Goal: Book appointment/travel/reservation

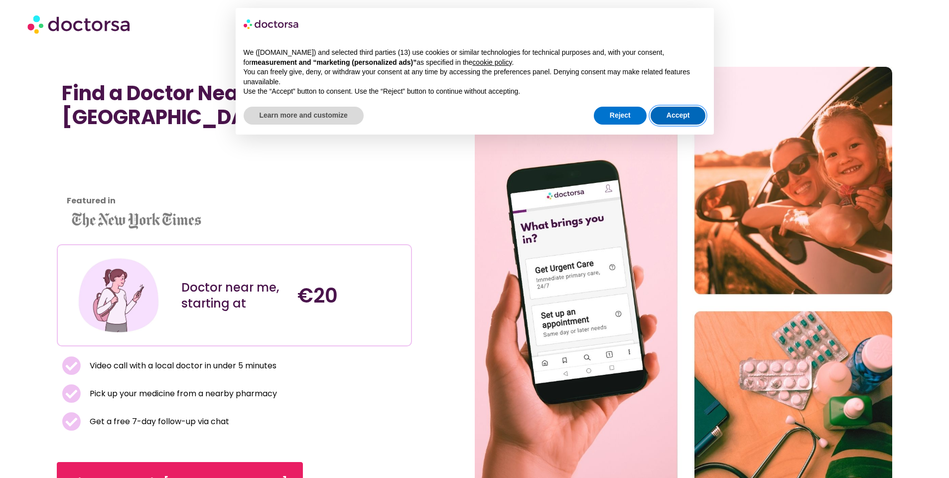
click at [671, 113] on button "Accept" at bounding box center [678, 116] width 55 height 18
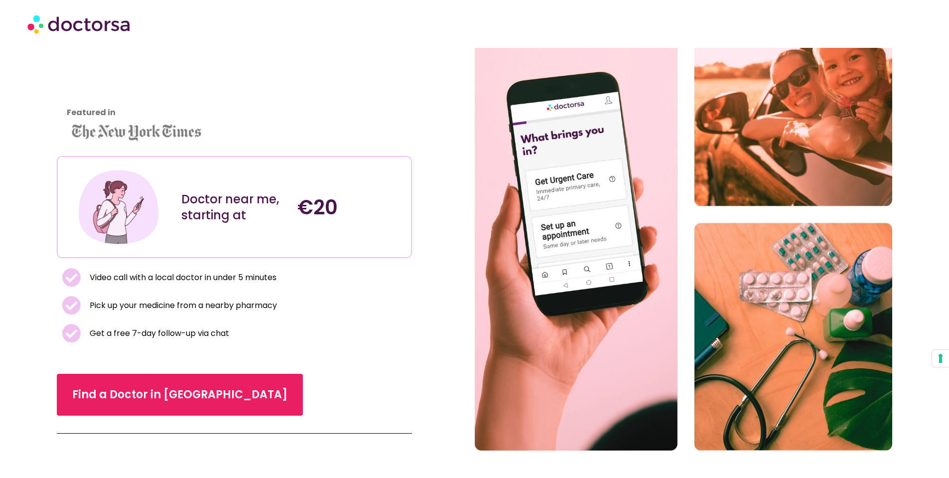
scroll to position [249, 0]
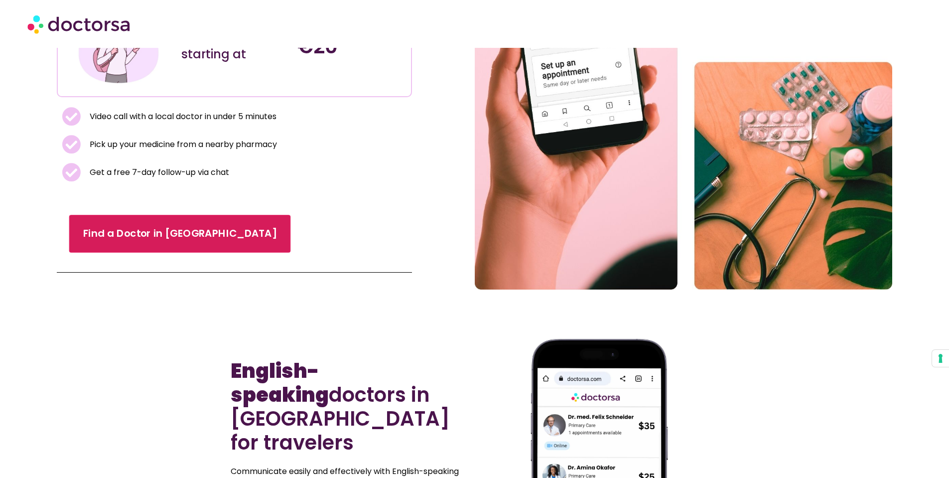
click at [200, 244] on link "Find a Doctor in [GEOGRAPHIC_DATA]" at bounding box center [180, 234] width 222 height 38
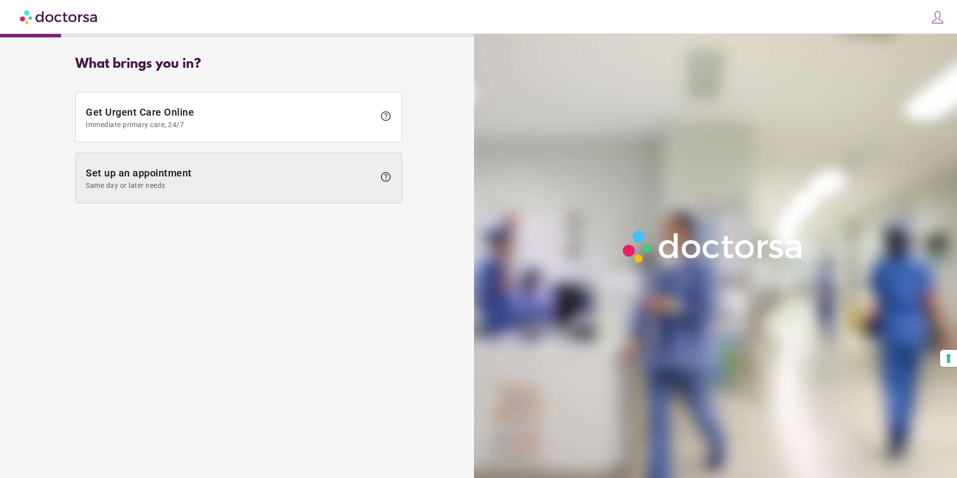
click at [165, 161] on span at bounding box center [239, 178] width 326 height 50
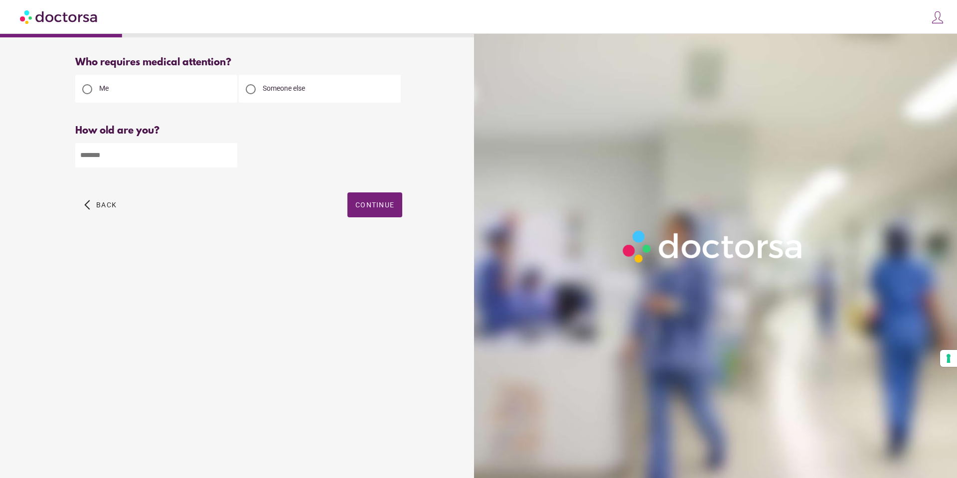
click at [188, 156] on input "number" at bounding box center [156, 155] width 162 height 24
type input "**"
click at [400, 204] on span "button" at bounding box center [374, 204] width 55 height 25
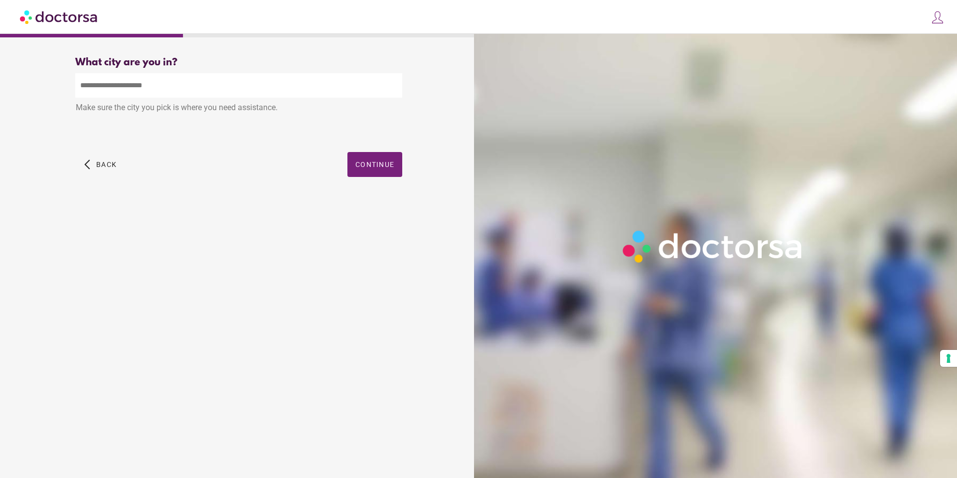
click at [238, 89] on input "text" at bounding box center [238, 85] width 327 height 24
click at [385, 159] on span "button" at bounding box center [374, 164] width 55 height 25
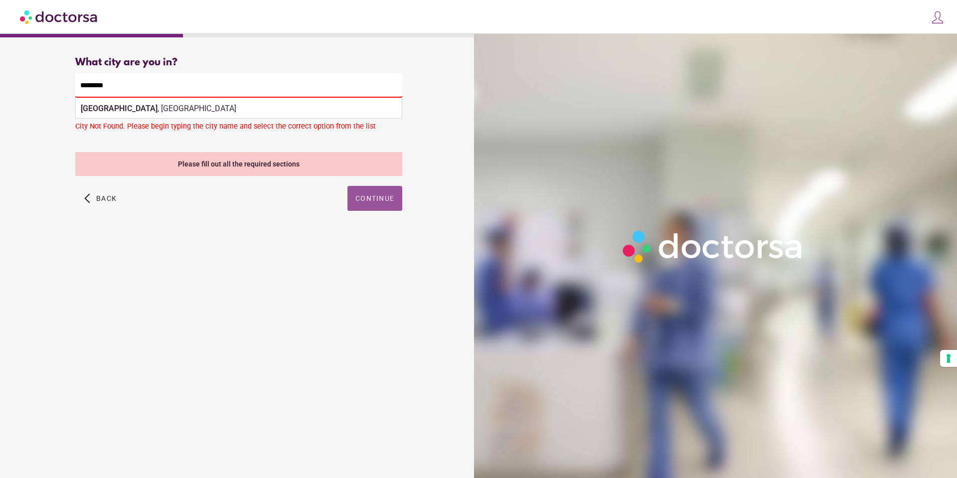
click at [189, 93] on input "********" at bounding box center [238, 85] width 327 height 24
click at [247, 93] on input "********" at bounding box center [238, 85] width 327 height 24
click at [243, 108] on div "Make sure the city you pick is where you need assistance." at bounding box center [238, 109] width 327 height 22
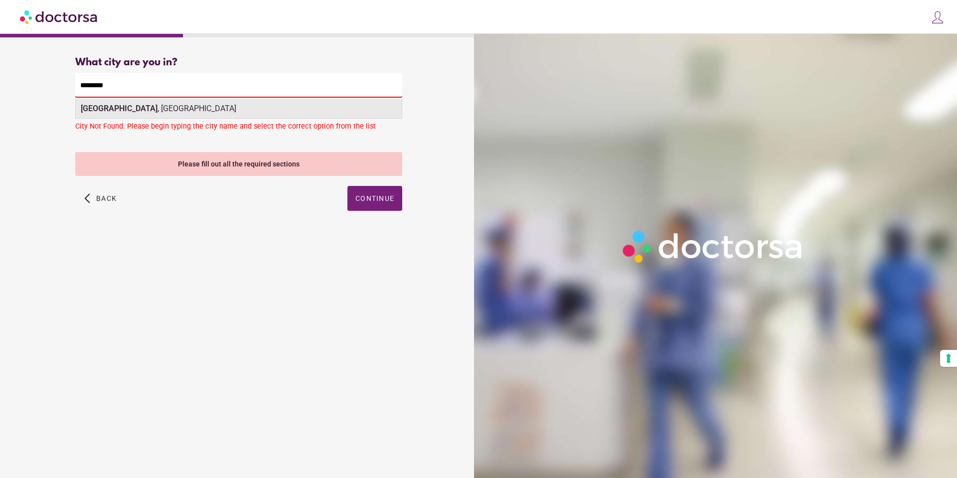
click at [261, 117] on div "Budapest , Hungary" at bounding box center [239, 109] width 326 height 20
type input "**********"
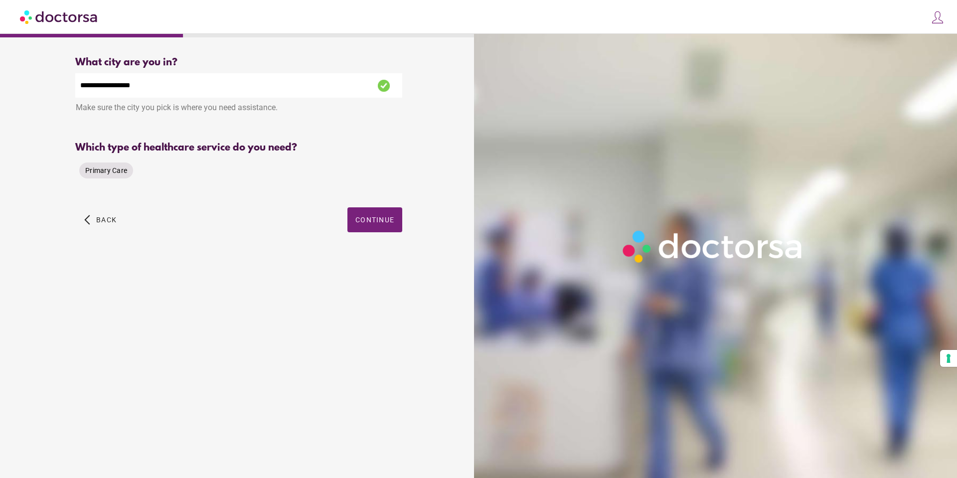
click at [121, 178] on div "Primary Care" at bounding box center [106, 170] width 54 height 16
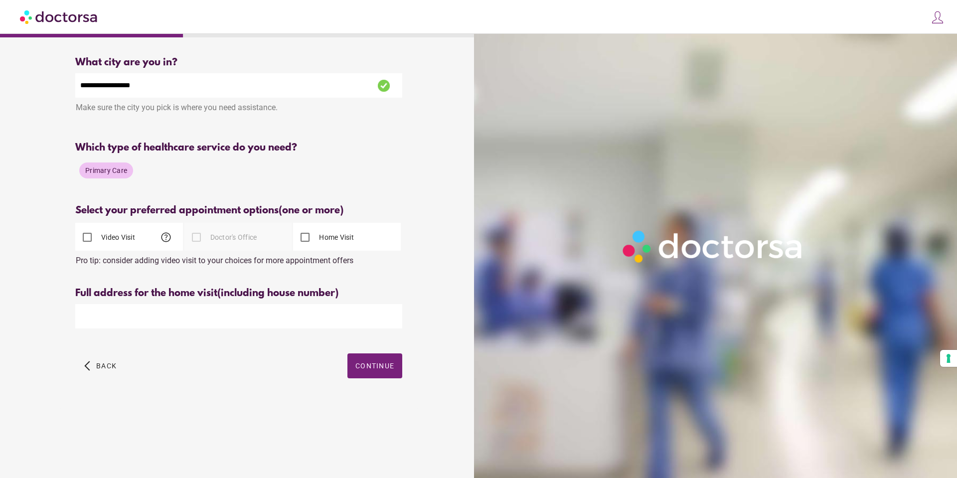
click at [218, 239] on label "Doctor's Office" at bounding box center [232, 237] width 49 height 10
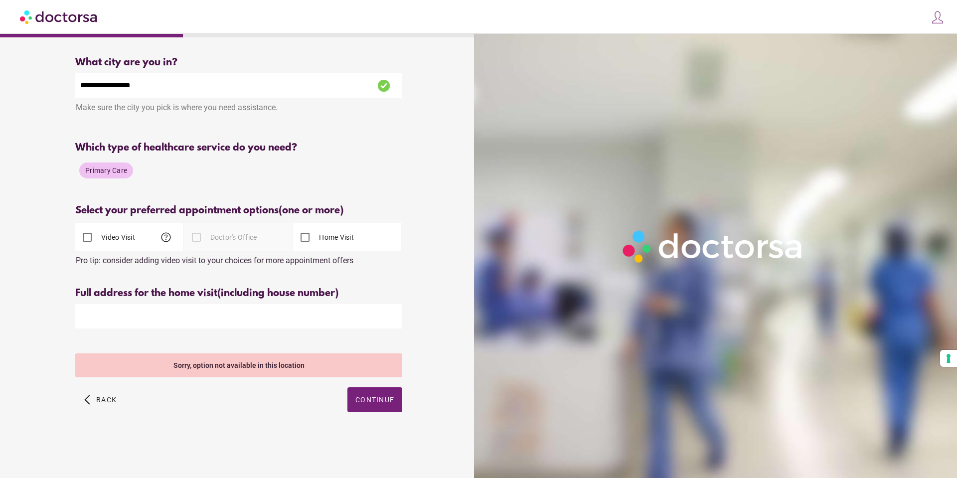
click at [196, 237] on div at bounding box center [196, 237] width 20 height 20
click at [327, 240] on label "Home Visit" at bounding box center [335, 237] width 37 height 10
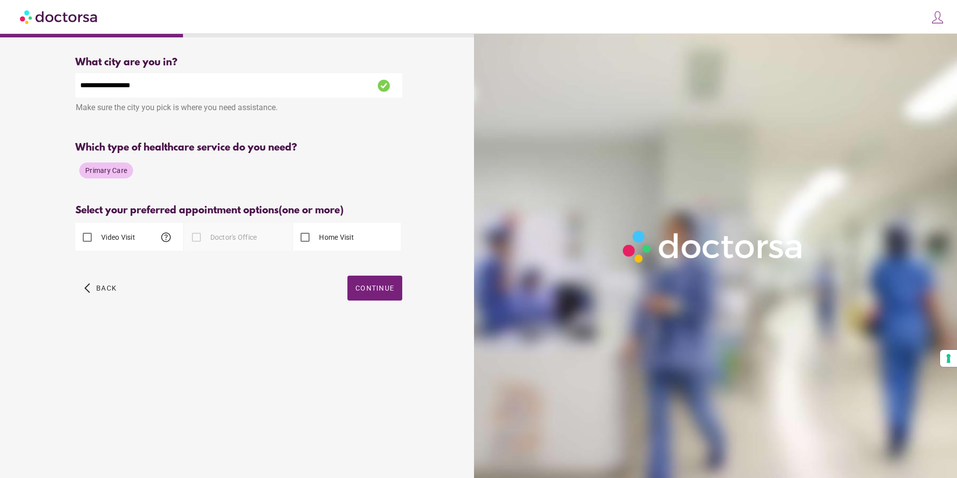
click at [199, 240] on div at bounding box center [196, 237] width 20 height 20
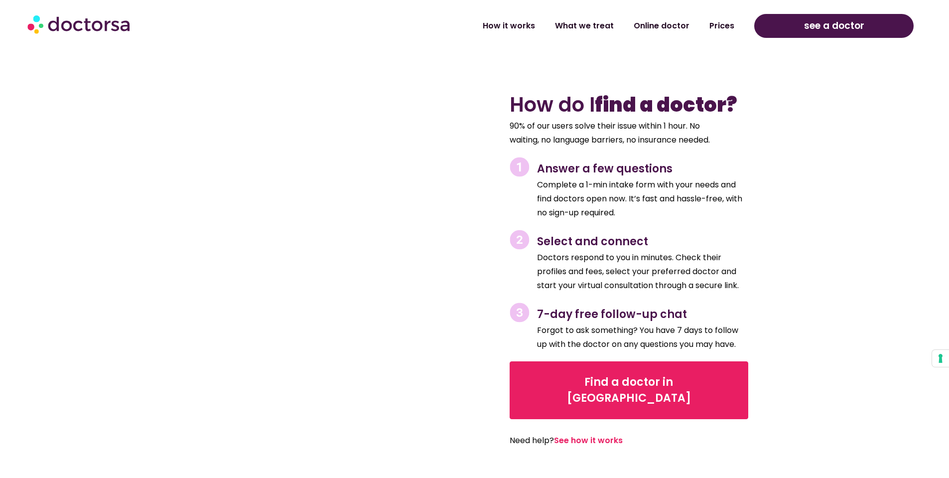
scroll to position [1395, 0]
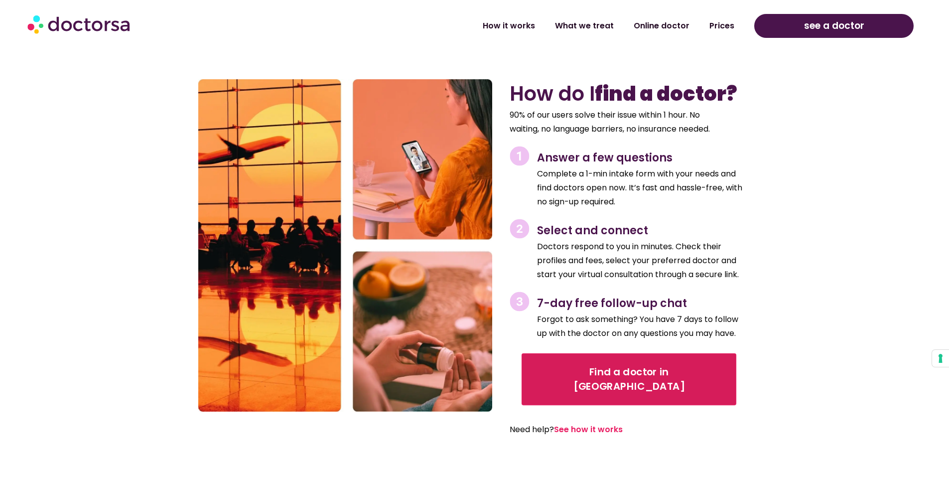
click at [649, 359] on link "Find a doctor in [GEOGRAPHIC_DATA]" at bounding box center [628, 379] width 215 height 52
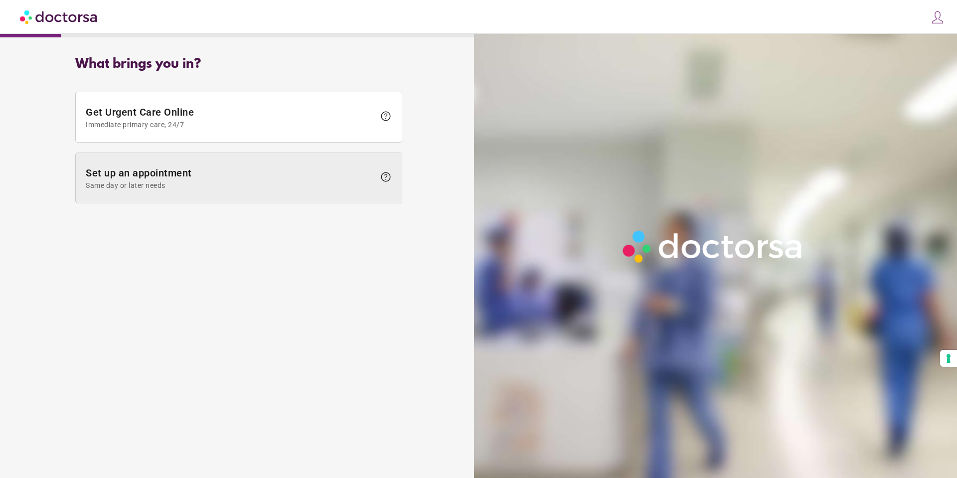
click at [274, 195] on span at bounding box center [239, 178] width 326 height 50
